Goal: Task Accomplishment & Management: Complete application form

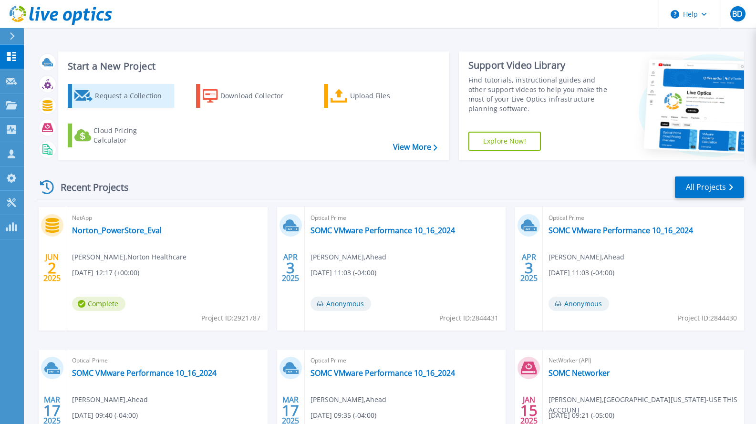
click at [136, 97] on div "Request a Collection" at bounding box center [133, 95] width 76 height 19
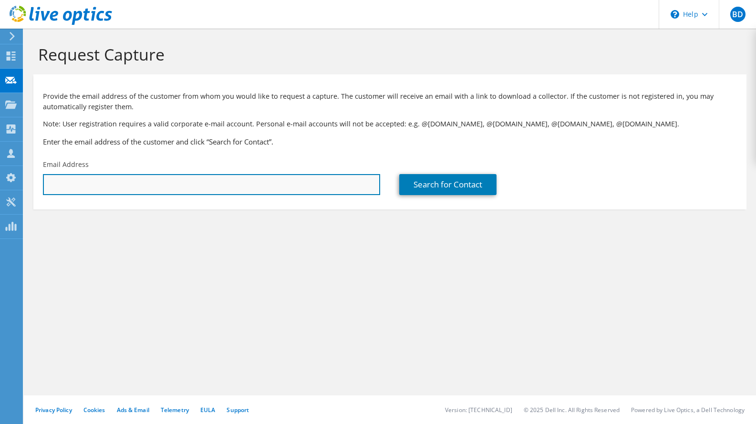
click at [232, 191] on input "text" at bounding box center [211, 184] width 337 height 21
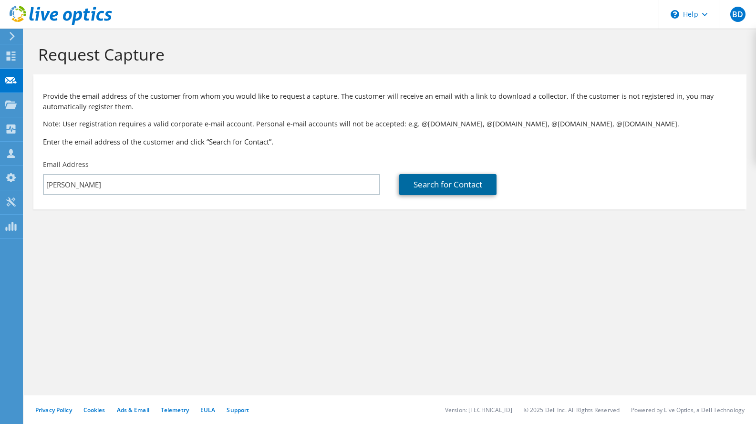
click at [452, 183] on link "Search for Contact" at bounding box center [447, 184] width 97 height 21
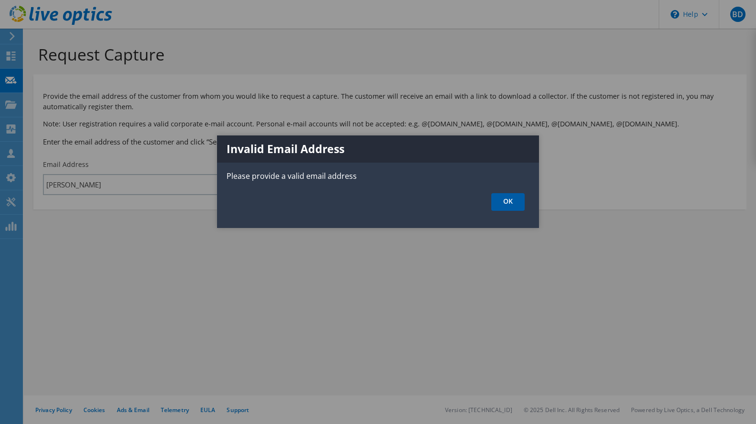
click at [521, 205] on link "OK" at bounding box center [507, 202] width 33 height 18
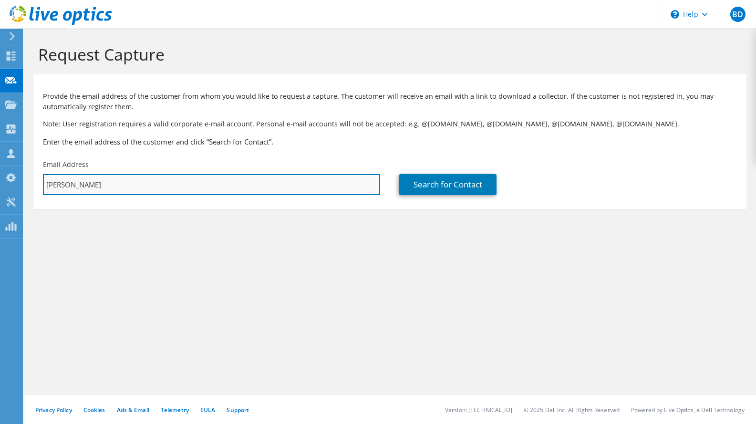
drag, startPoint x: 93, startPoint y: 188, endPoint x: 57, endPoint y: 186, distance: 35.8
click at [57, 186] on input "jeff fischer" at bounding box center [211, 184] width 337 height 21
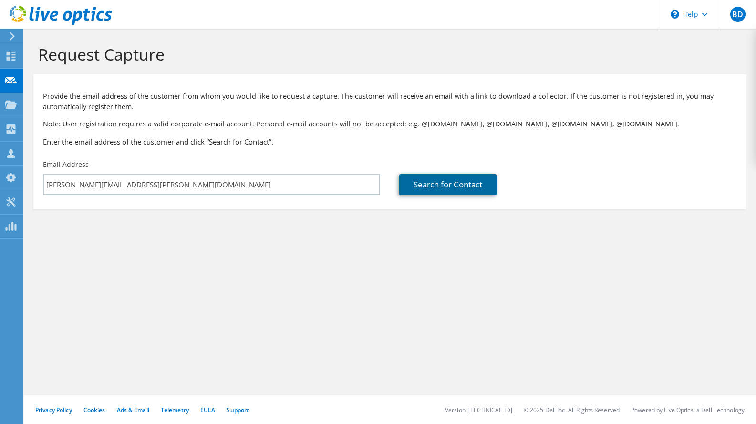
click at [420, 180] on link "Search for Contact" at bounding box center [447, 184] width 97 height 21
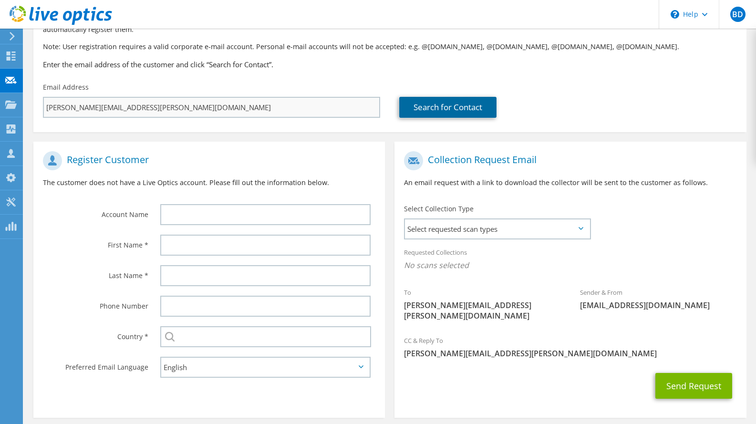
scroll to position [78, 0]
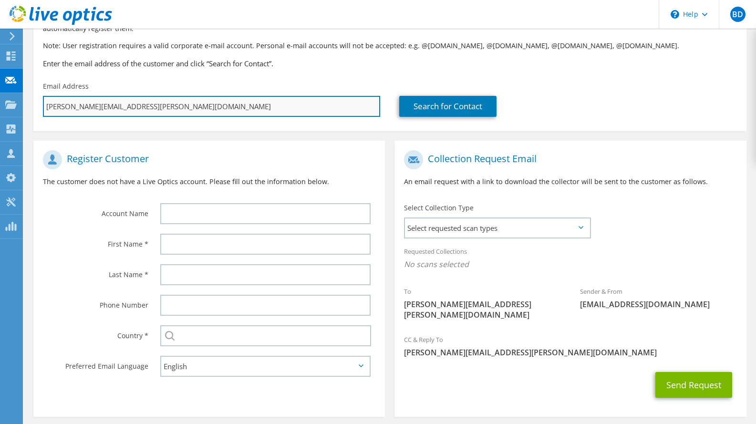
drag, startPoint x: 136, startPoint y: 109, endPoint x: 88, endPoint y: 110, distance: 48.2
click at [88, 110] on input "jeff.fischer@vandaliahealth.org" at bounding box center [211, 106] width 337 height 21
type input "jeff.fischer@c.org"
type input "Select"
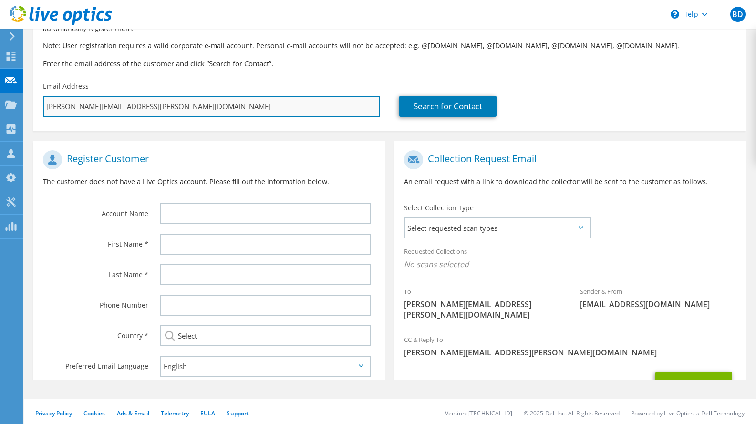
scroll to position [19, 0]
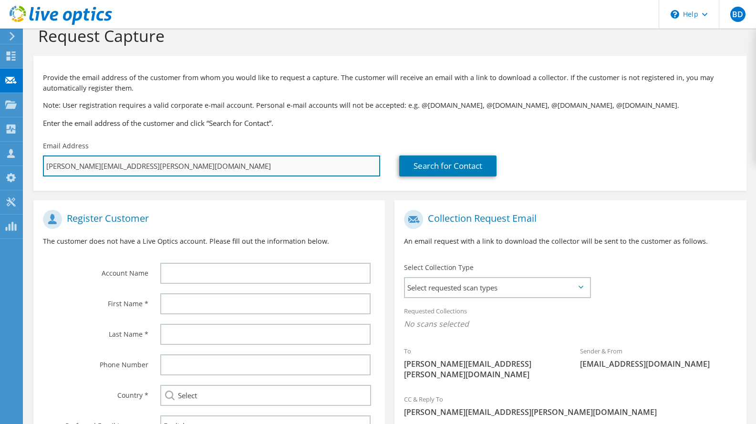
type input "jeff.fischer@cam.org"
type input "Select"
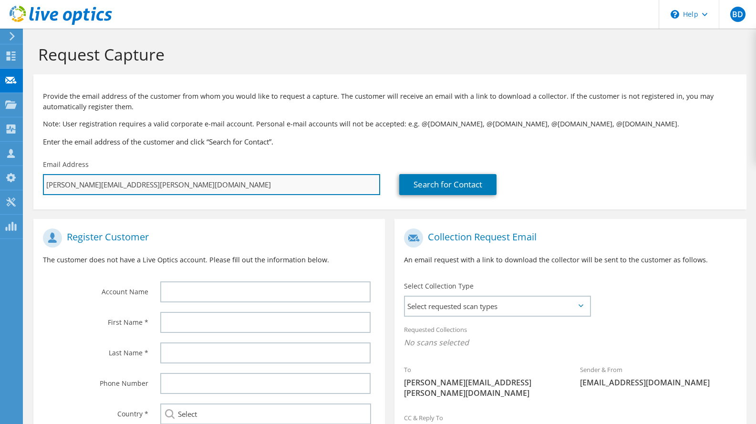
type input "jeff.fischer@camc.org"
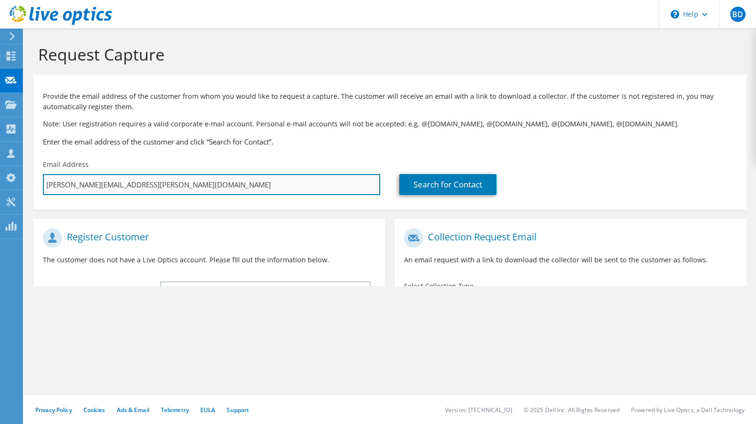
type input "Select"
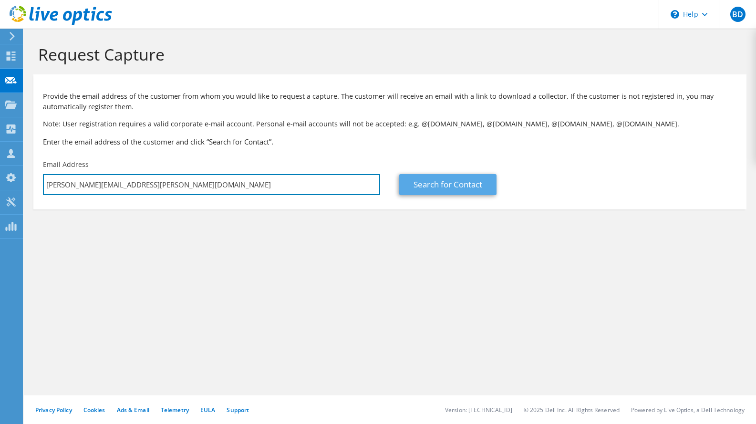
type input "jeff.fischer@camc.org"
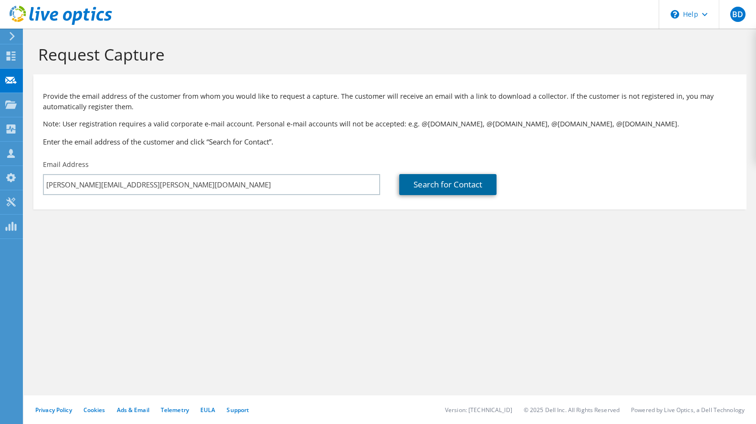
click at [438, 177] on link "Search for Contact" at bounding box center [447, 184] width 97 height 21
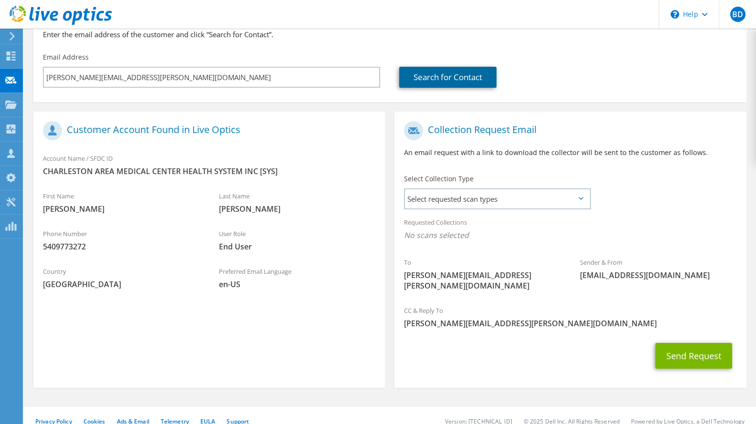
scroll to position [109, 0]
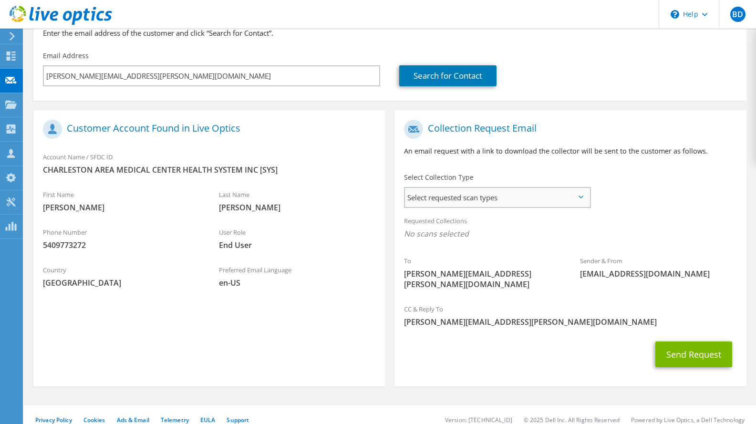
click at [585, 200] on span "Select requested scan types" at bounding box center [497, 197] width 184 height 19
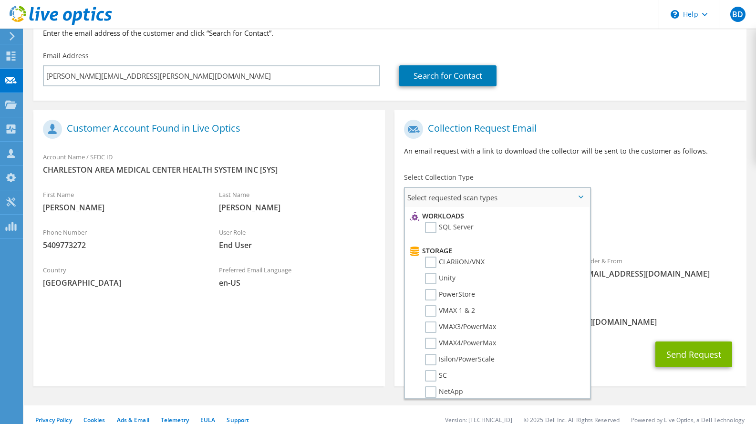
scroll to position [133, 0]
click at [431, 290] on label "PowerStore" at bounding box center [450, 293] width 50 height 11
click at [0, 0] on input "PowerStore" at bounding box center [0, 0] width 0 height 0
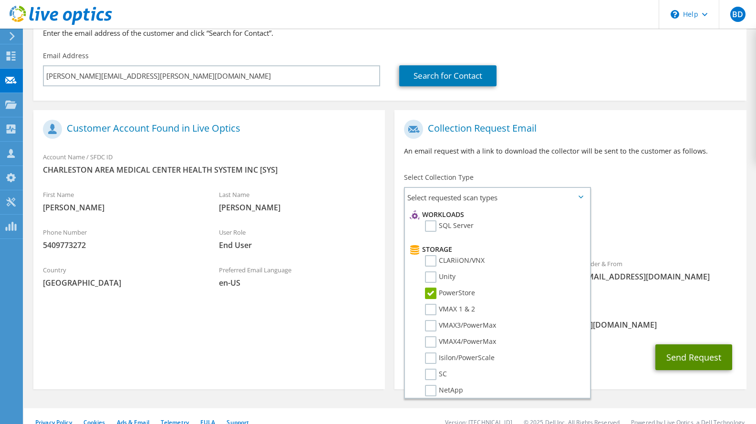
click at [693, 347] on button "Send Request" at bounding box center [693, 357] width 77 height 26
